Goal: Task Accomplishment & Management: Complete application form

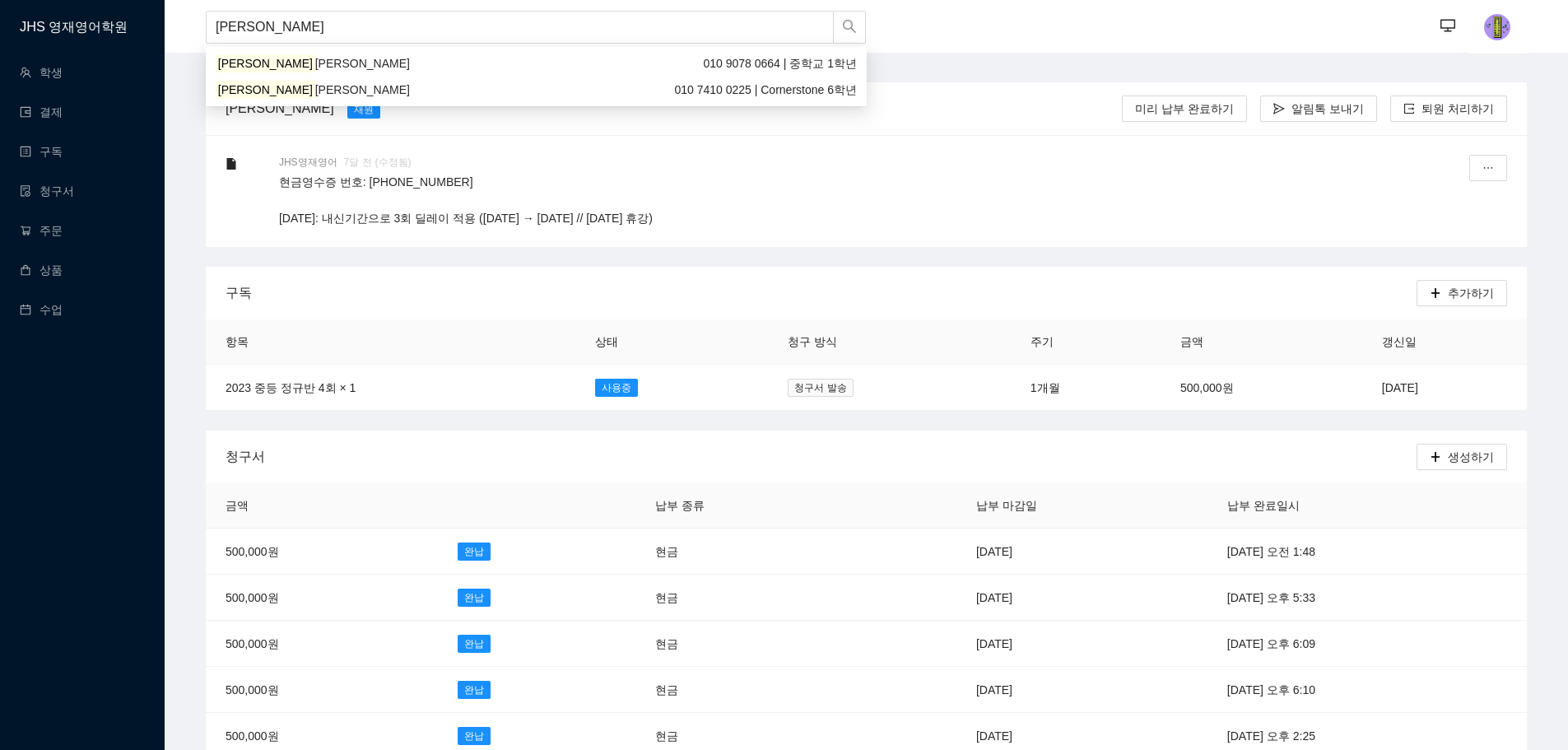
click at [295, 98] on div "[PERSON_NAME] [PERSON_NAME] 010 7410 0225 | Cornerstone 6학년" at bounding box center [537, 89] width 642 height 18
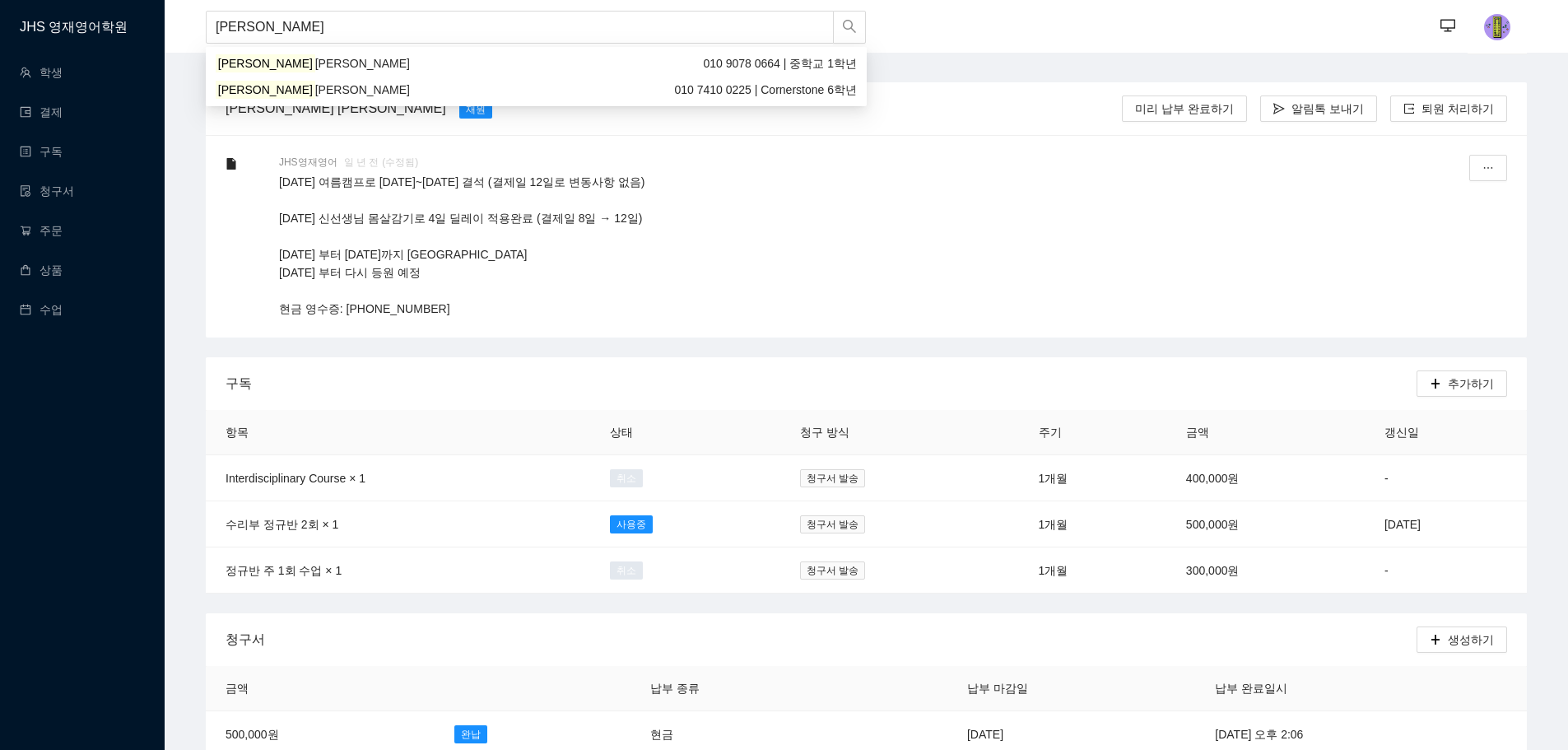
drag, startPoint x: 298, startPoint y: 16, endPoint x: 169, endPoint y: 16, distance: 129.0
click at [169, 16] on header "[PERSON_NAME] ··· ···" at bounding box center [865, 26] width 1403 height 52
click at [256, 63] on div "진효은 010 4114 9792 | 중학교 2학년" at bounding box center [537, 63] width 642 height 18
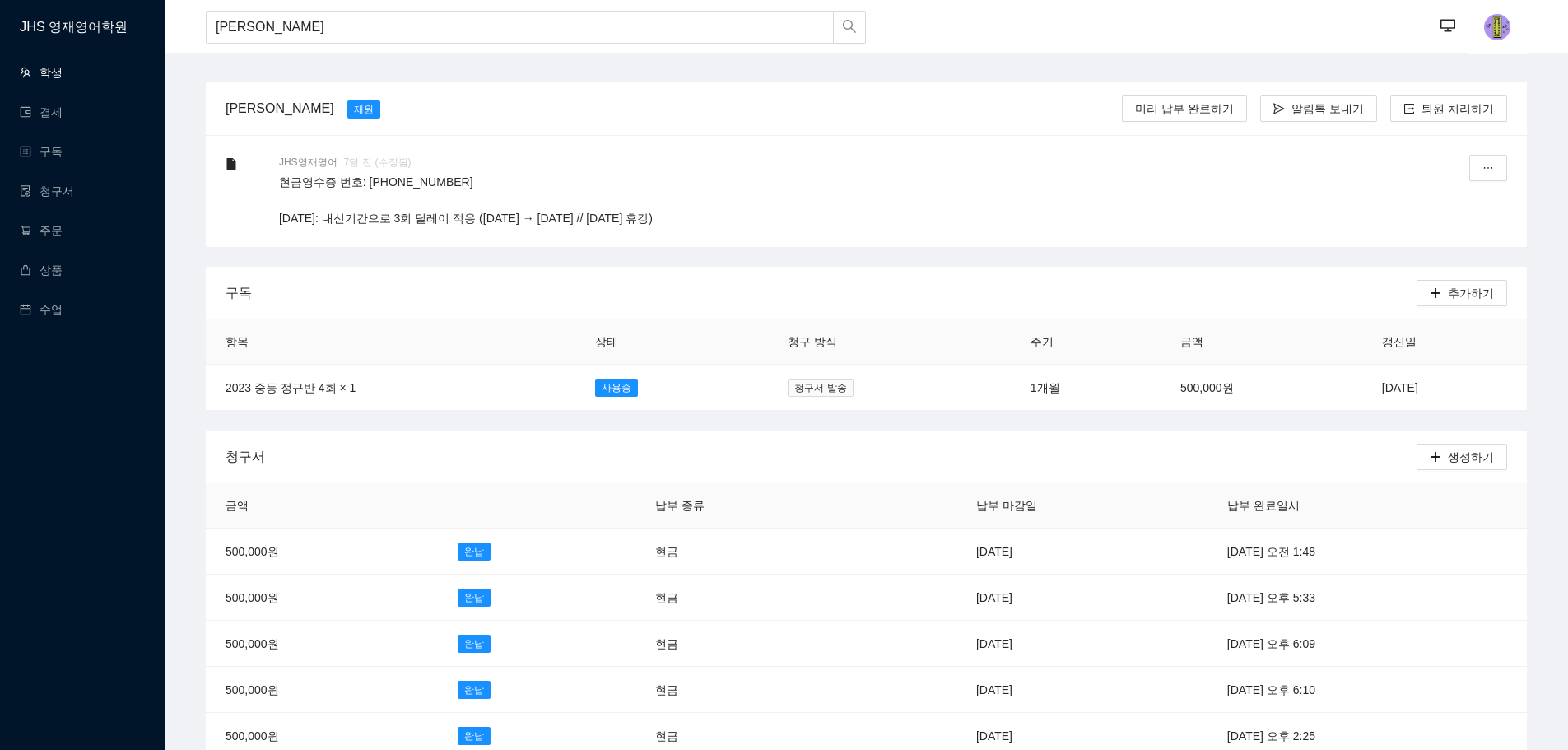
type input "[PERSON_NAME]"
click at [59, 66] on link "학생" at bounding box center [41, 72] width 43 height 13
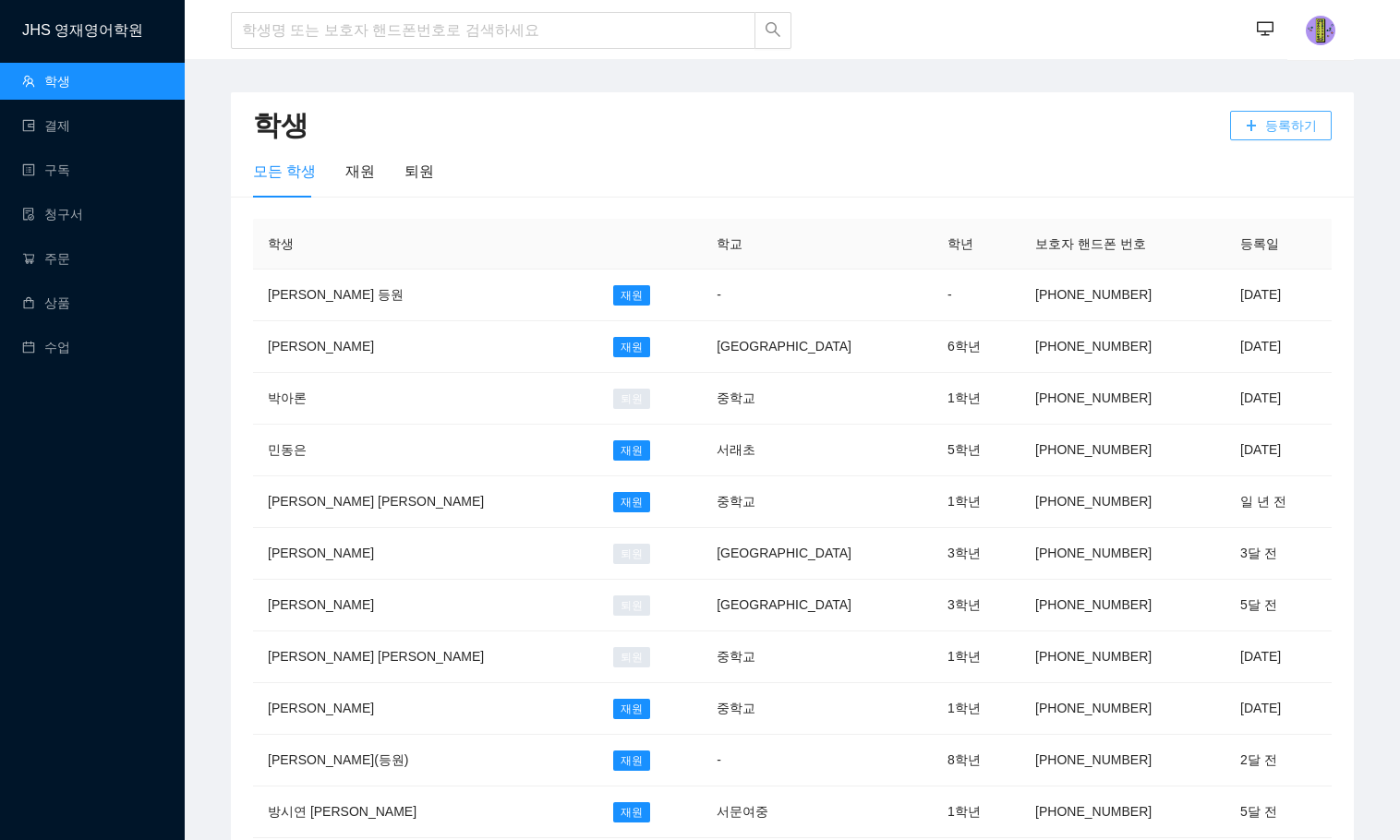
click at [1277, 123] on span "등록하기" at bounding box center [1290, 125] width 52 height 21
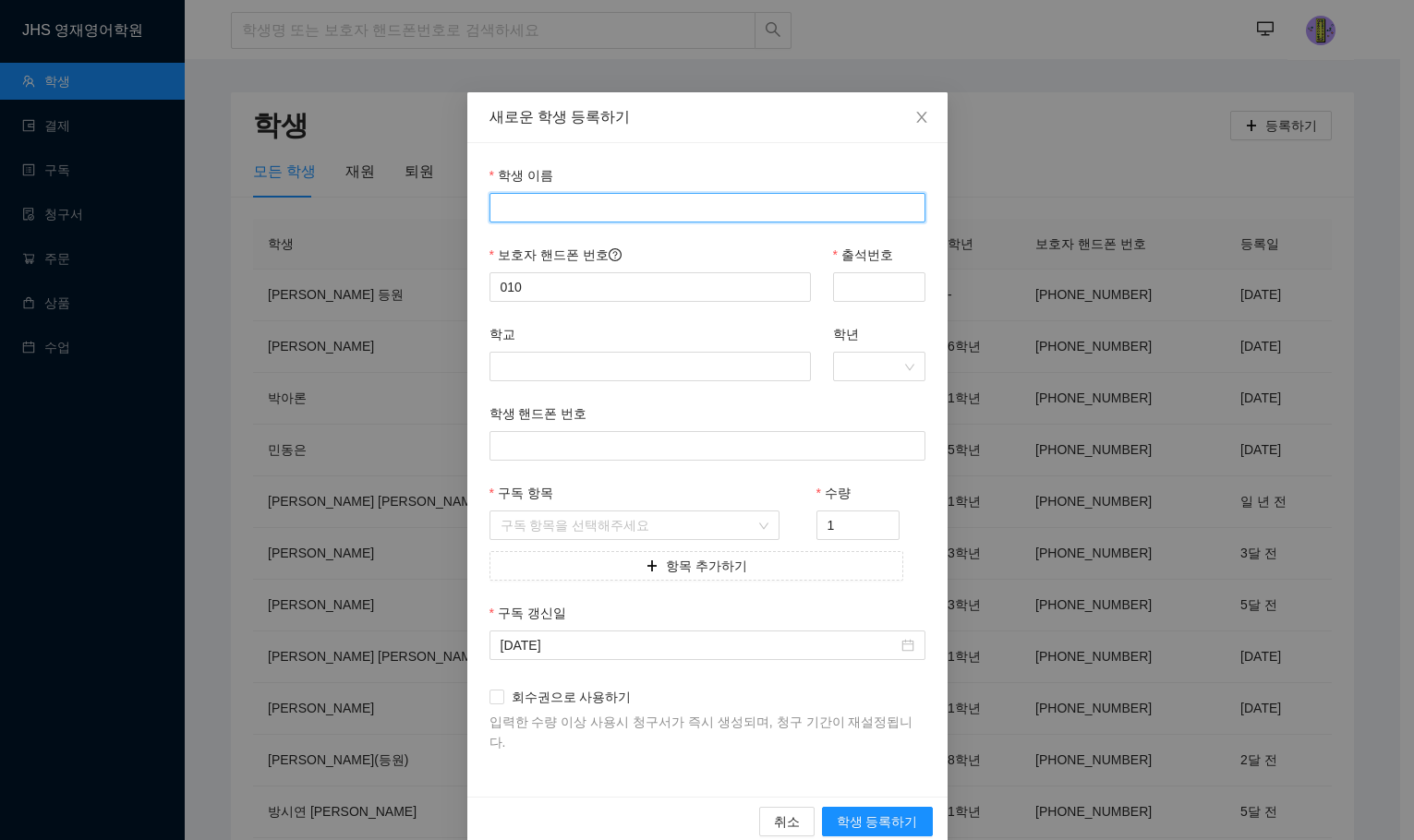
click at [679, 205] on input "학생 이름" at bounding box center [707, 208] width 435 height 29
type input "[PERSON_NAME]"
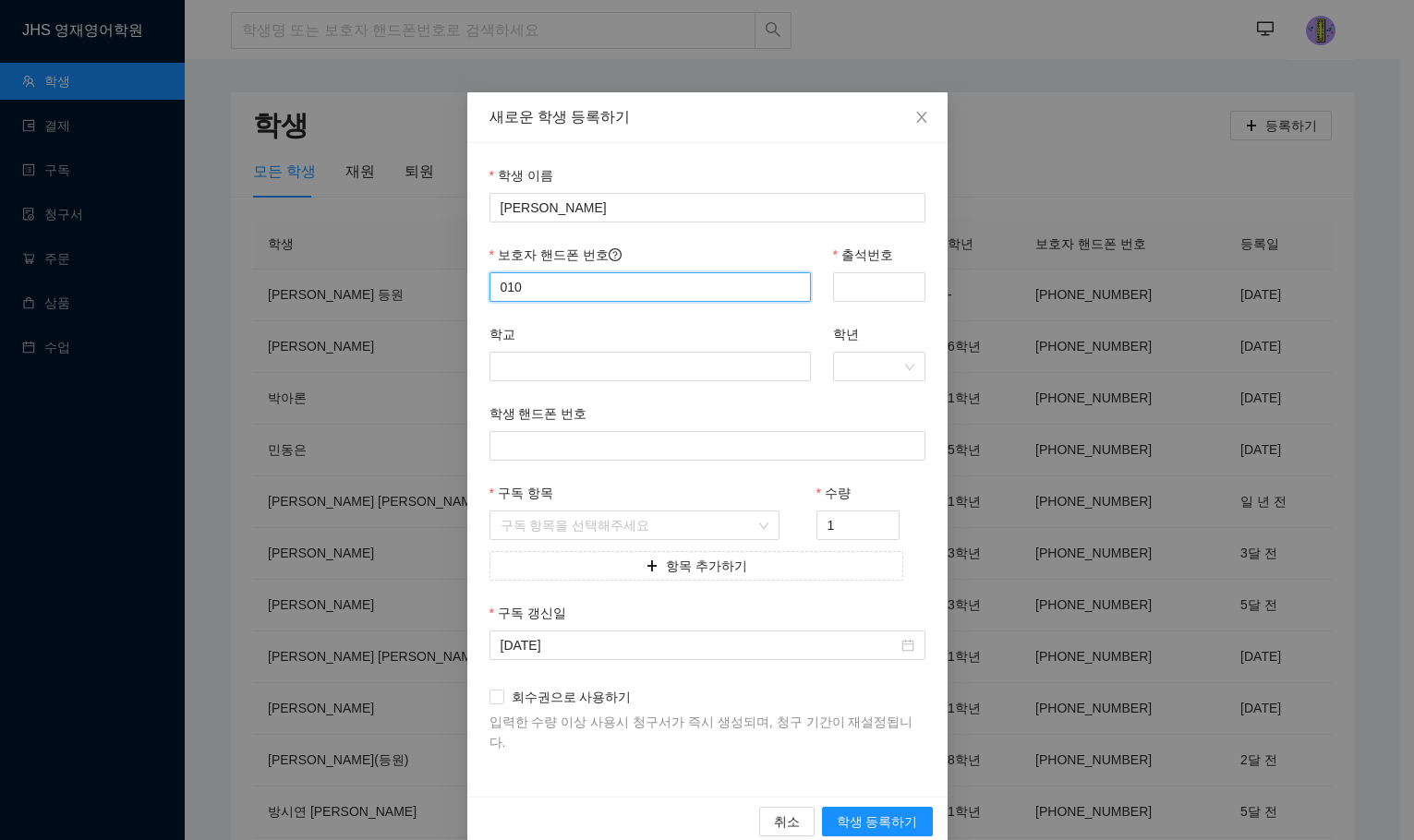
click at [667, 276] on input "010" at bounding box center [650, 287] width 322 height 29
type input "01072544724"
click at [846, 276] on input "출석번호" at bounding box center [879, 287] width 92 height 29
type input "4724"
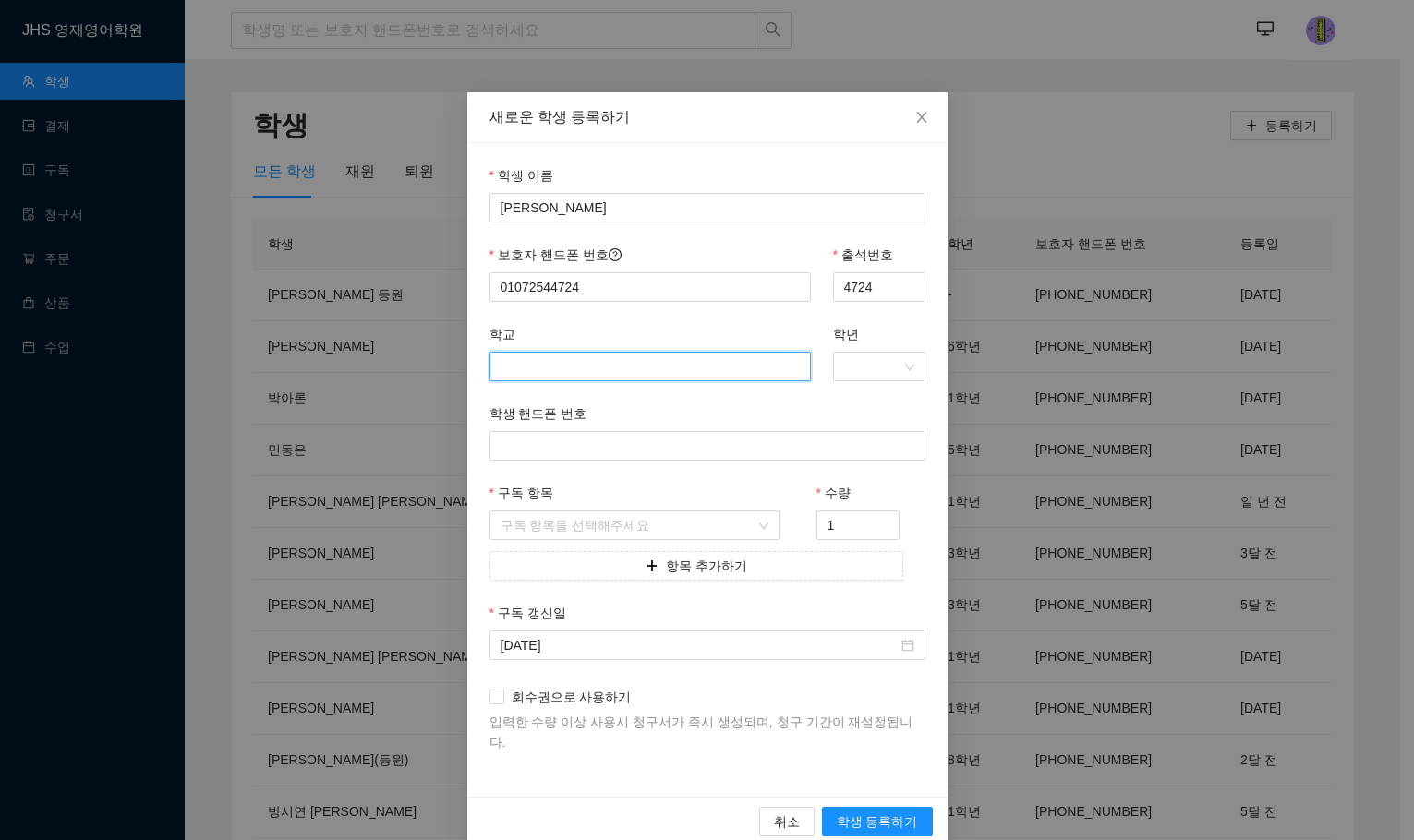
click at [707, 378] on input "학교" at bounding box center [650, 367] width 322 height 29
type input "잠원초"
click at [880, 340] on div "학년" at bounding box center [879, 338] width 92 height 27
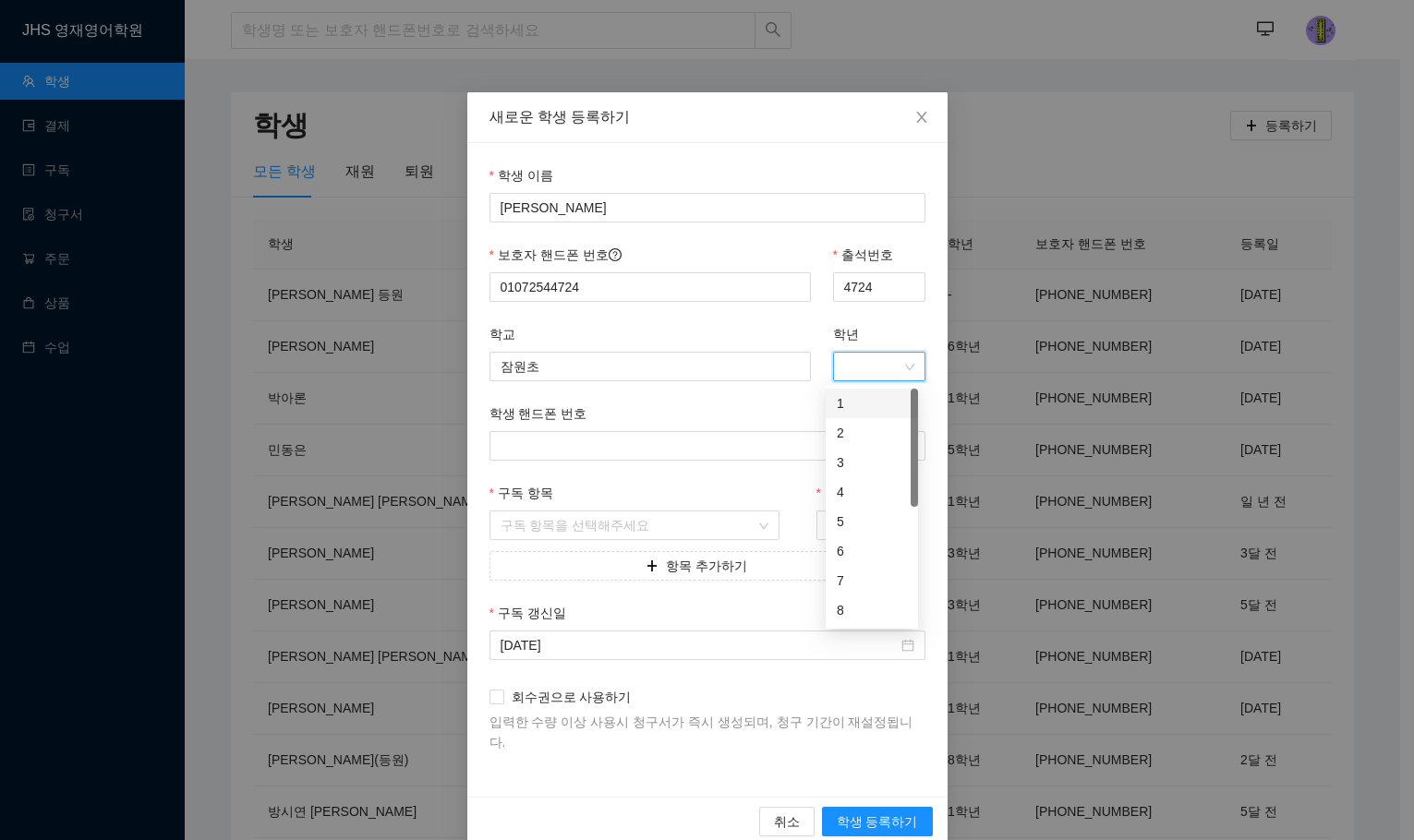
click at [883, 361] on input "학년" at bounding box center [873, 367] width 57 height 27
click at [897, 514] on div "5" at bounding box center [872, 521] width 71 height 21
click at [663, 521] on input "구독 항목" at bounding box center [628, 525] width 256 height 27
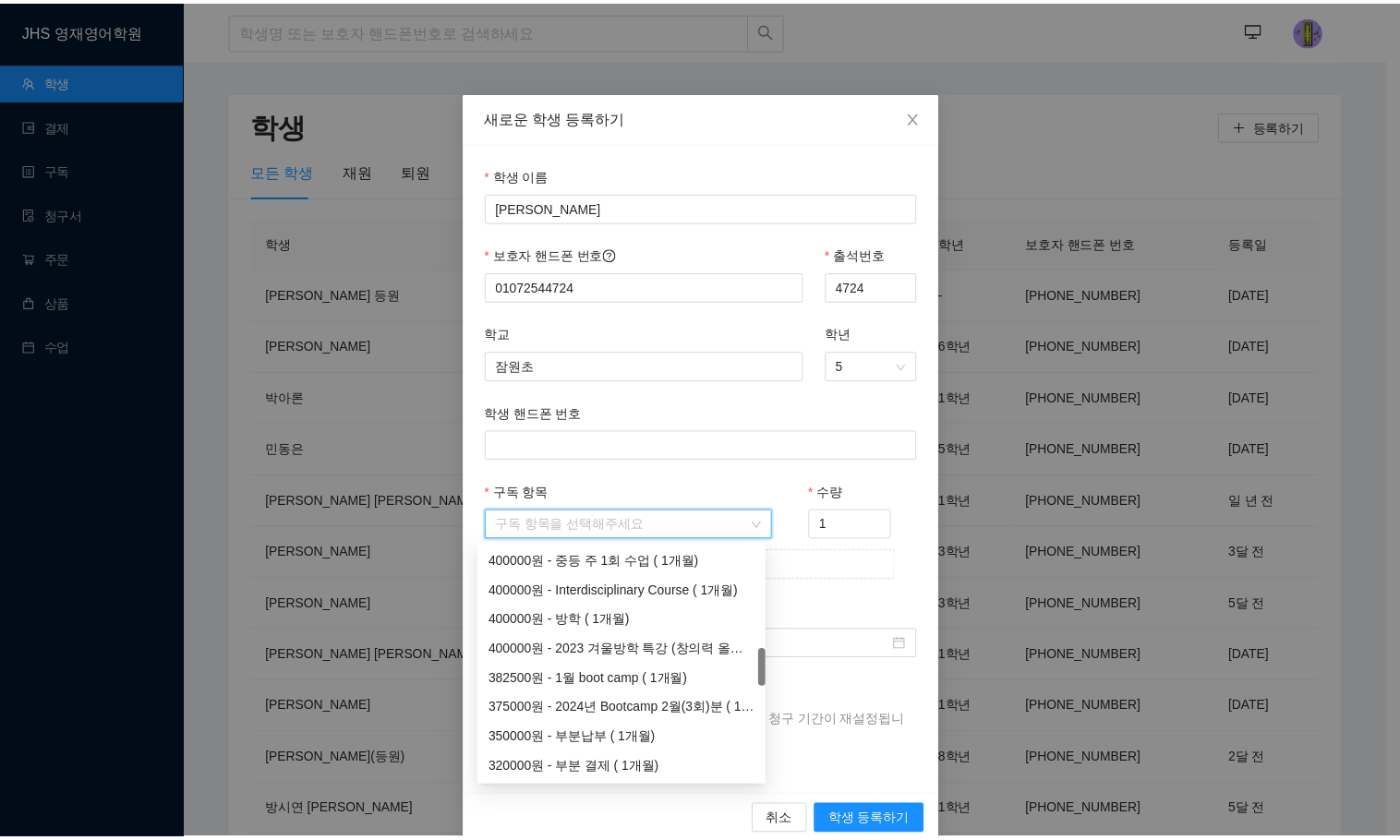
scroll to position [830, 0]
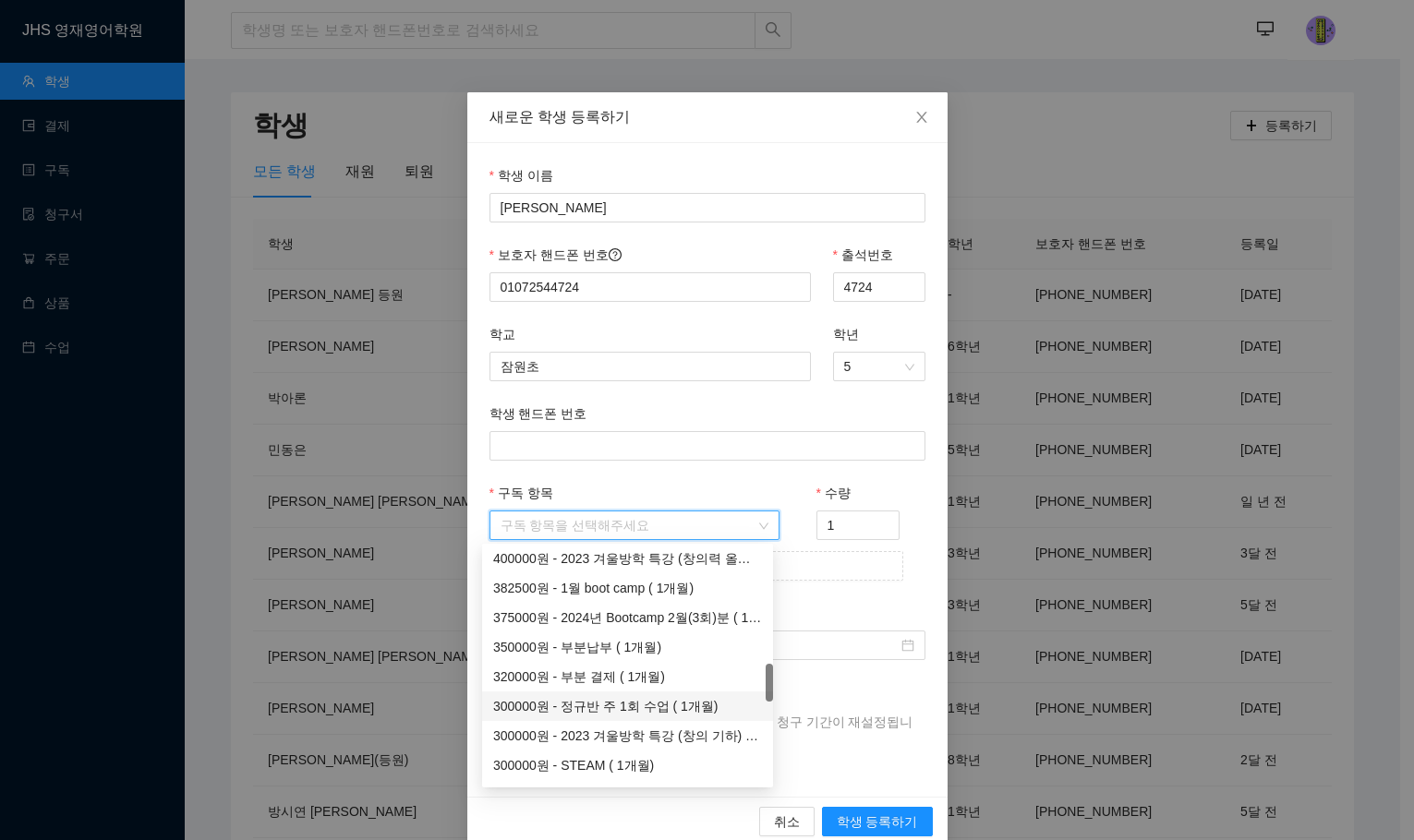
click at [649, 709] on div "300000원 - 정규반 주 1회 수업 ( 1개월)" at bounding box center [628, 706] width 269 height 21
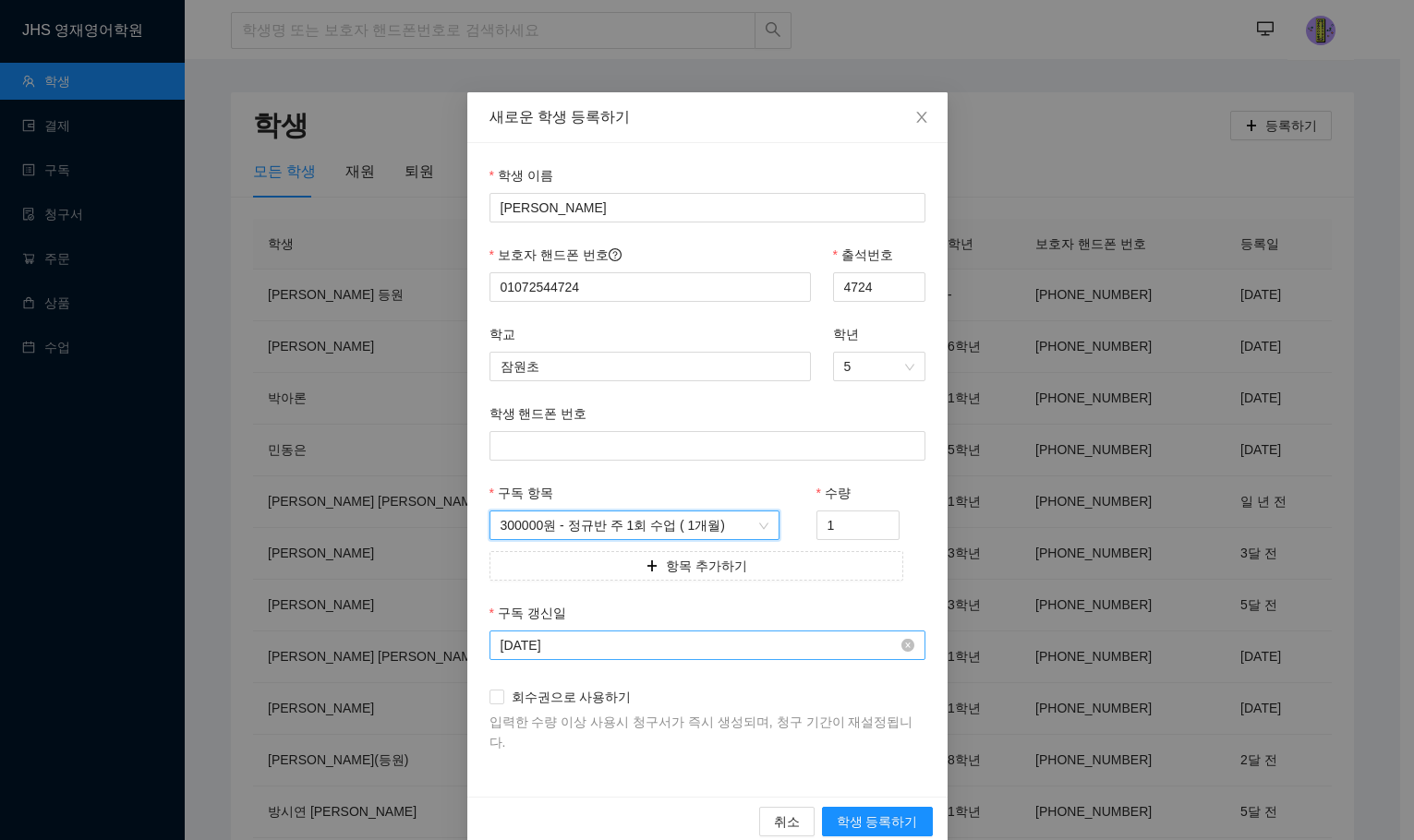
click at [635, 647] on input "[DATE]" at bounding box center [698, 645] width 397 height 21
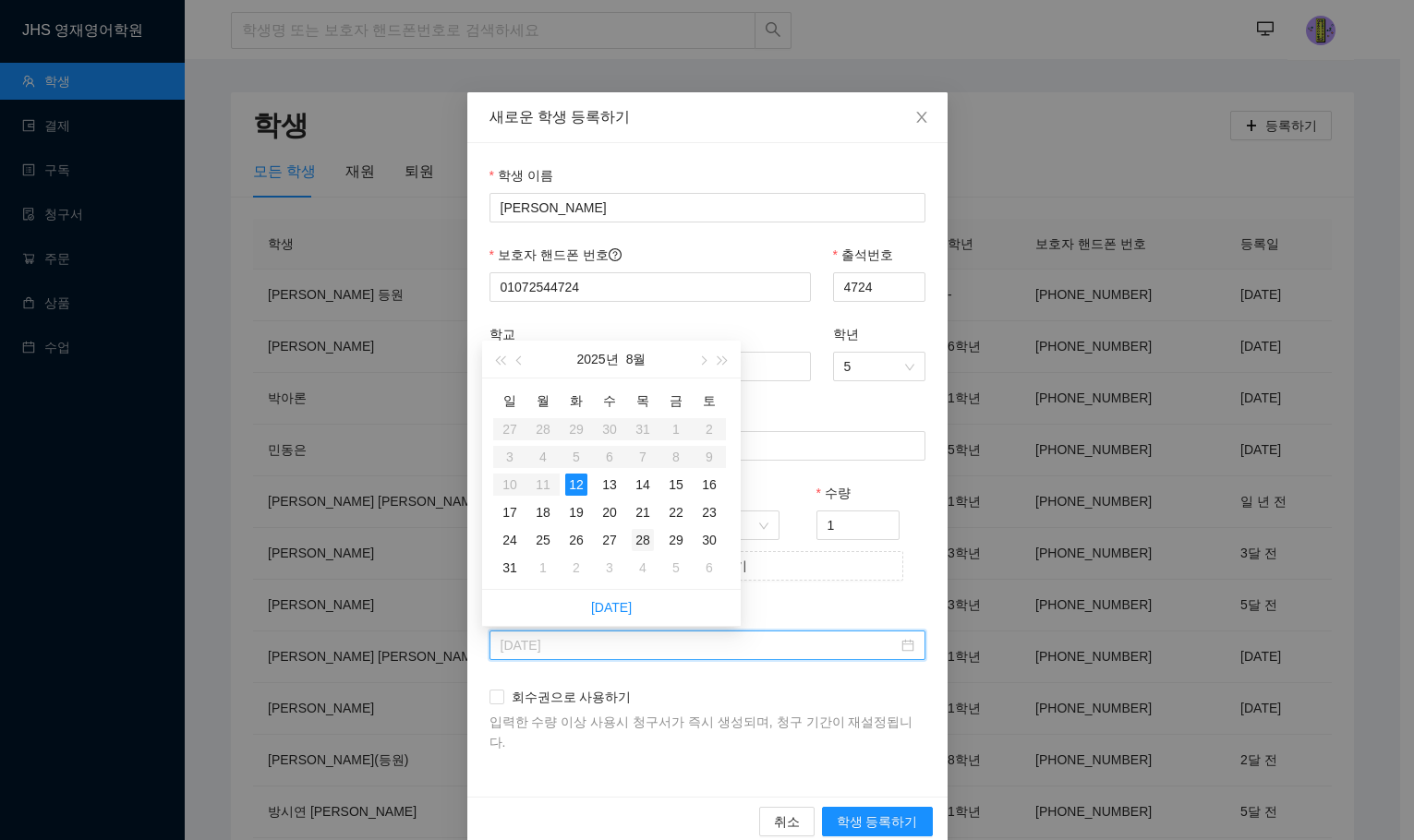
type input "[DATE]"
click at [630, 537] on td "28" at bounding box center [642, 540] width 33 height 27
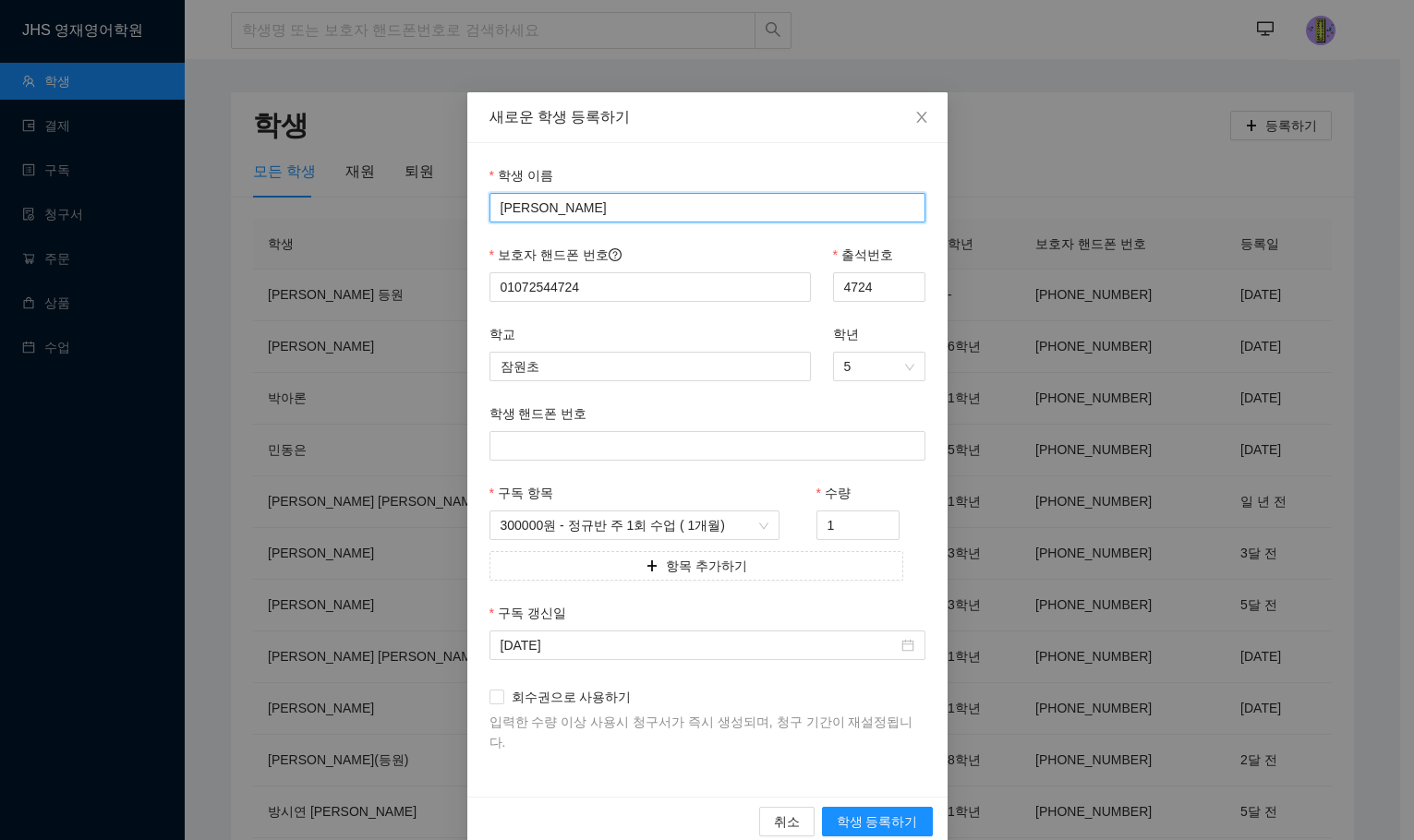
click at [591, 208] on input "[PERSON_NAME]" at bounding box center [707, 208] width 435 height 29
type input "[PERSON_NAME]"
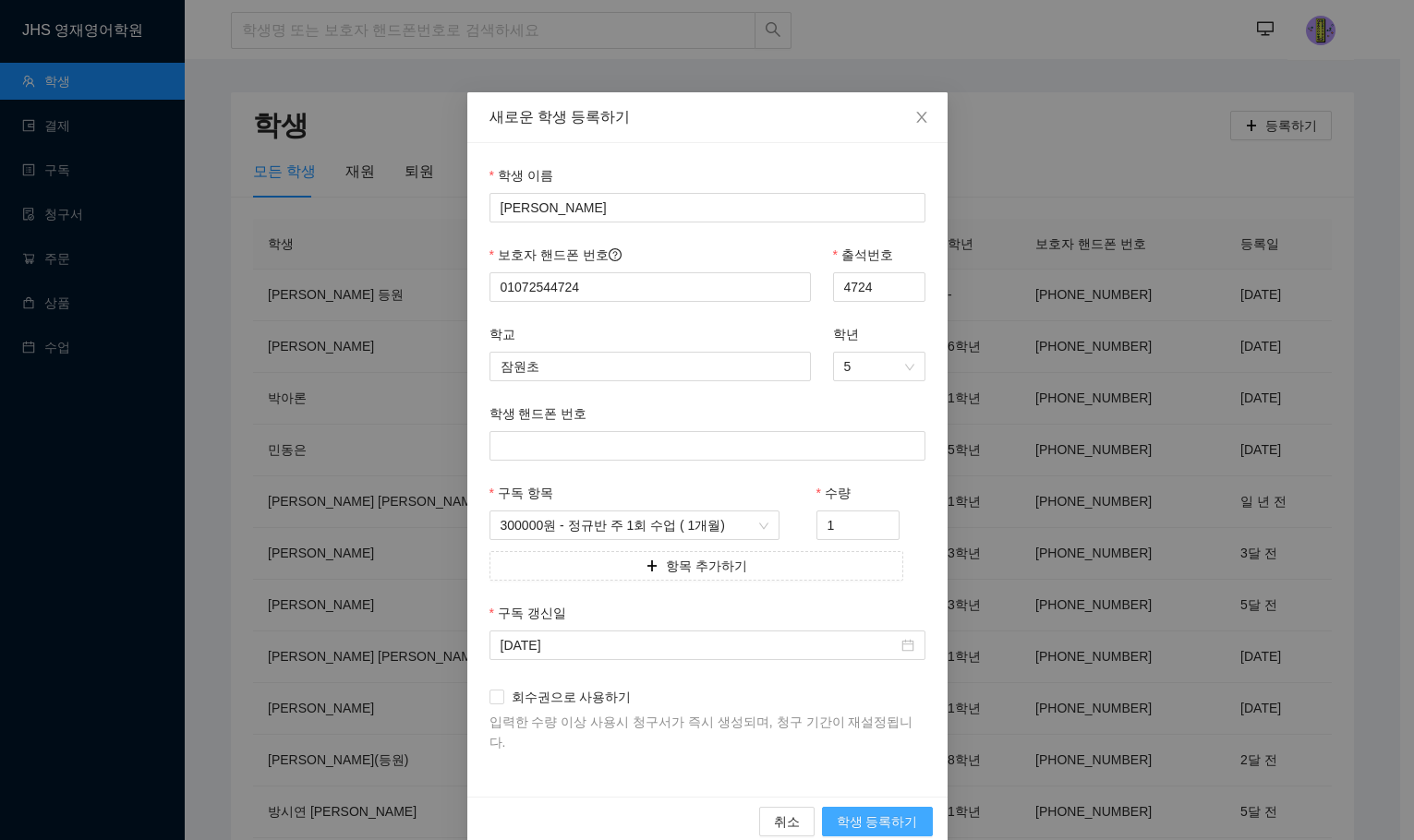
click at [875, 812] on span "학생 등록하기" at bounding box center [877, 821] width 81 height 21
